Goal: Task Accomplishment & Management: Manage account settings

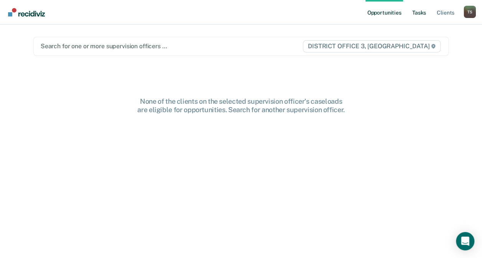
click at [420, 12] on link "Tasks" at bounding box center [418, 12] width 17 height 25
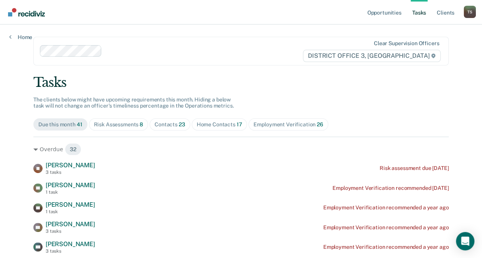
click at [167, 125] on div "Contacts 23" at bounding box center [169, 124] width 31 height 7
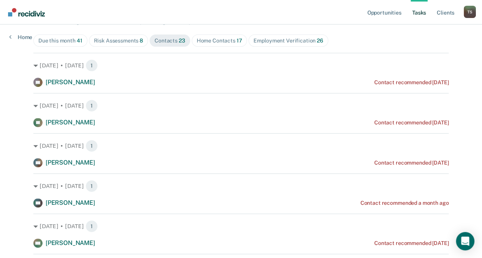
scroll to position [93, 0]
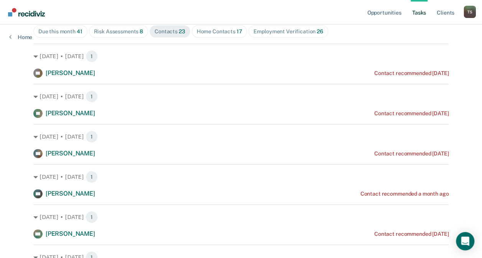
click at [143, 139] on div "[DATE] • [DATE] 1" at bounding box center [240, 137] width 415 height 12
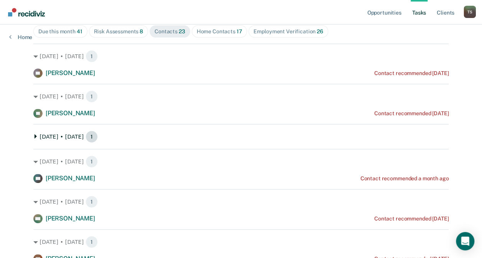
click at [148, 135] on div "[DATE] • [DATE] 1" at bounding box center [240, 137] width 415 height 12
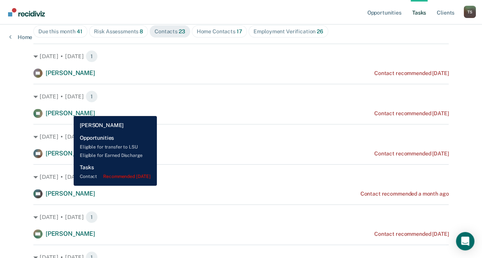
click at [68, 110] on span "[PERSON_NAME]" at bounding box center [70, 113] width 49 height 7
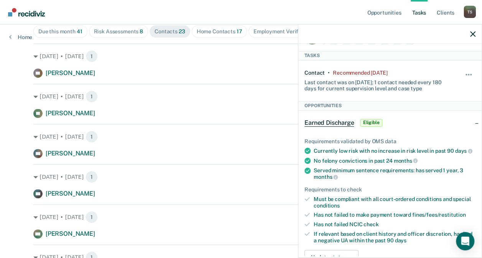
scroll to position [0, 0]
